Goal: Learn about a topic

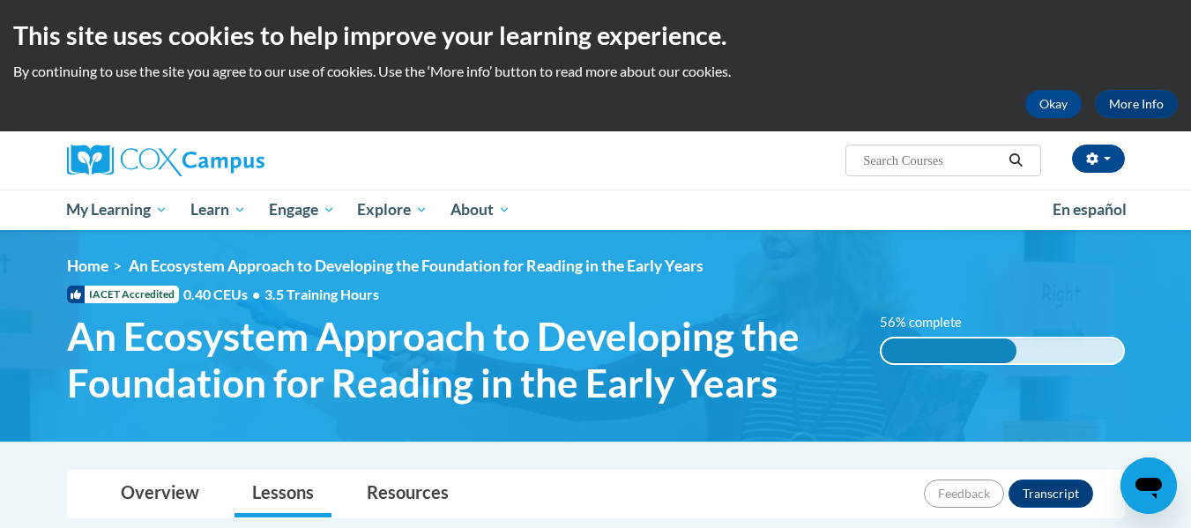
click at [958, 351] on div "56% complete" at bounding box center [949, 351] width 135 height 25
click at [564, 360] on span "An Ecosystem Approach to Developing the Foundation for Reading in the Early Yea…" at bounding box center [460, 359] width 787 height 93
click at [467, 270] on span "An Ecosystem Approach to Developing the Foundation for Reading in the Early Yea…" at bounding box center [416, 266] width 575 height 19
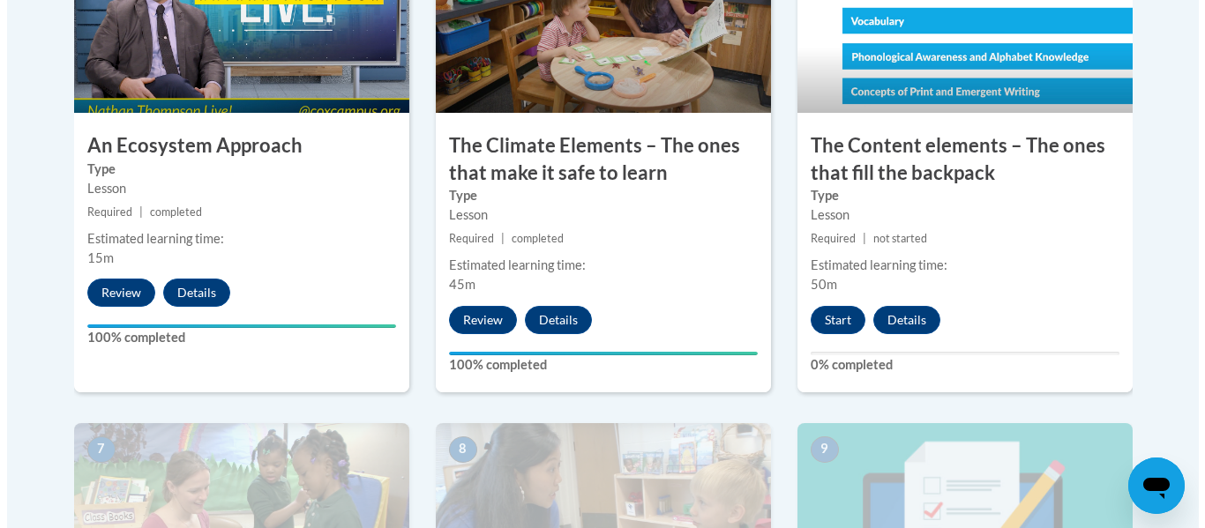
scroll to position [1246, 0]
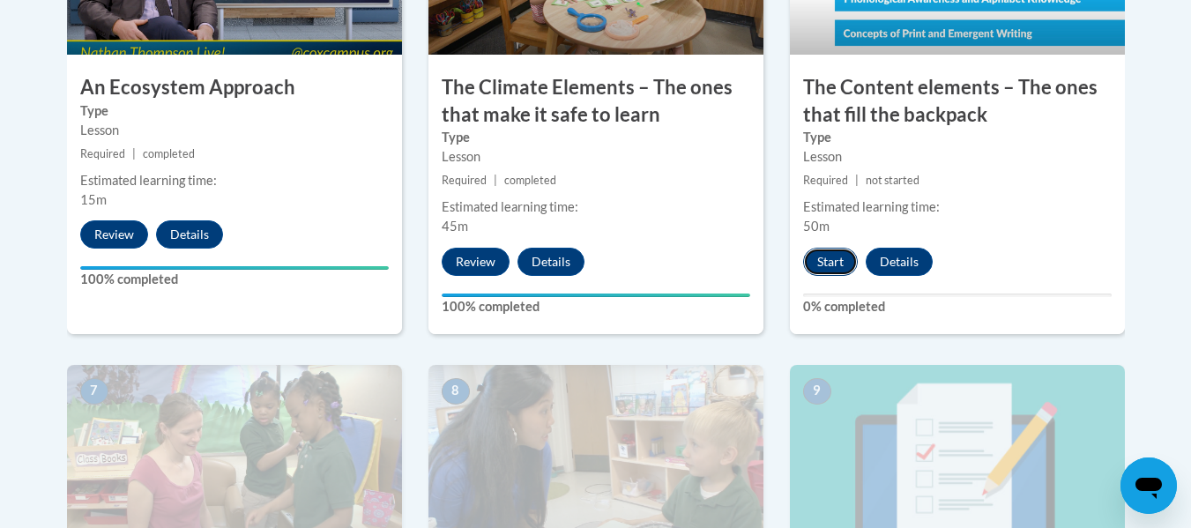
click at [834, 257] on button "Start" at bounding box center [830, 262] width 55 height 28
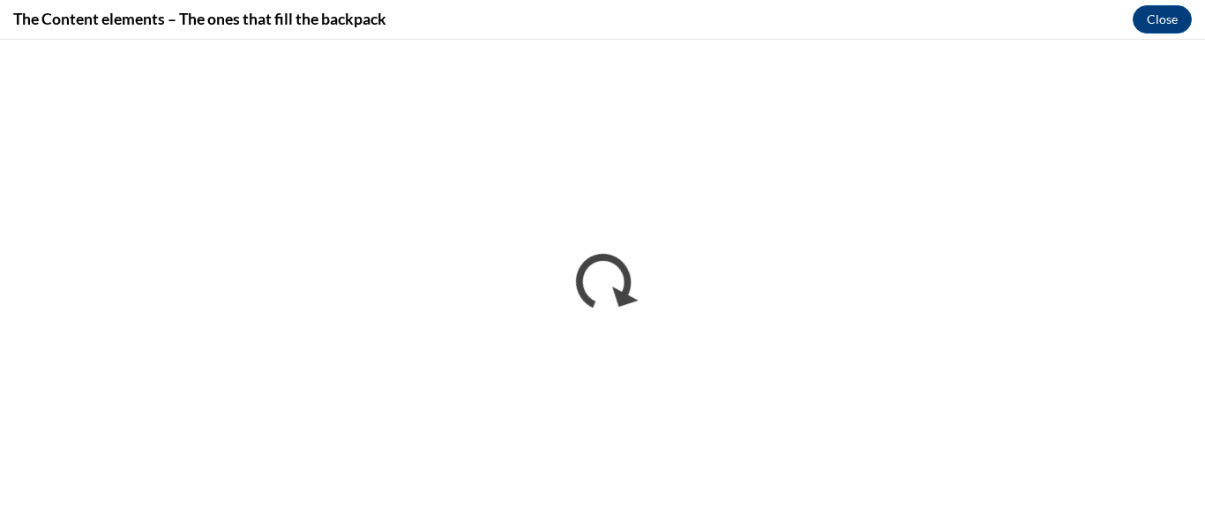
scroll to position [0, 0]
